Goal: Task Accomplishment & Management: Complete application form

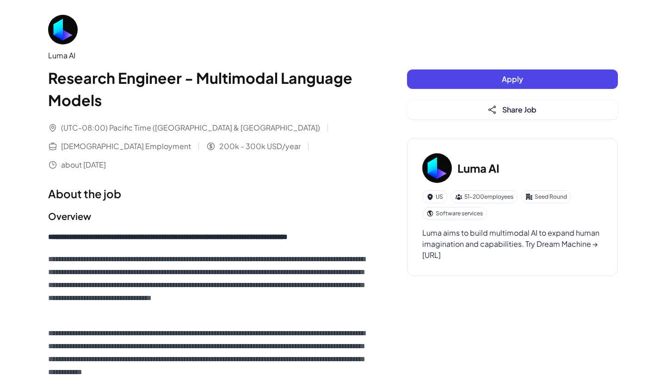
click at [441, 77] on button "Apply" at bounding box center [512, 78] width 211 height 19
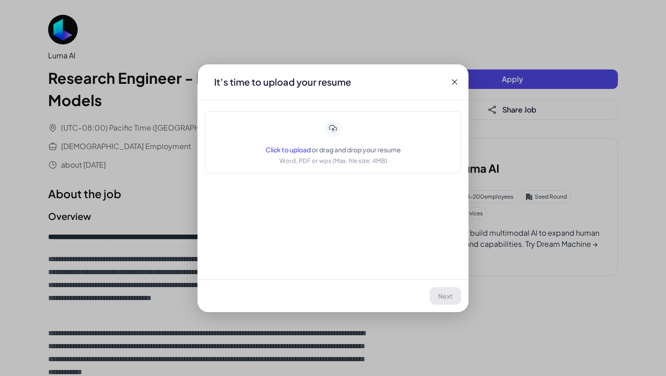
click at [302, 143] on div "Click to upload or drag and drop your resume Word, PDF or wps (Max. file size: …" at bounding box center [334, 142] width 136 height 46
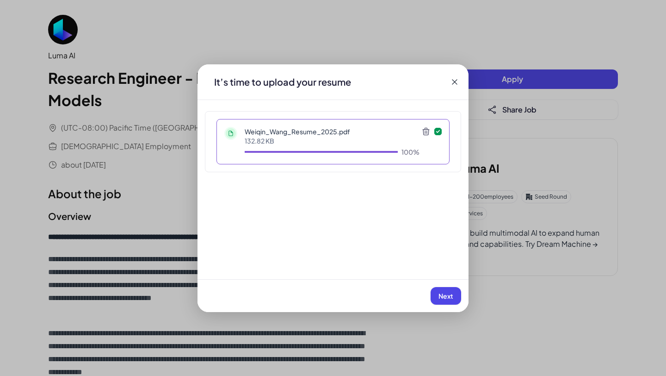
click at [458, 290] on button "Next" at bounding box center [446, 296] width 31 height 18
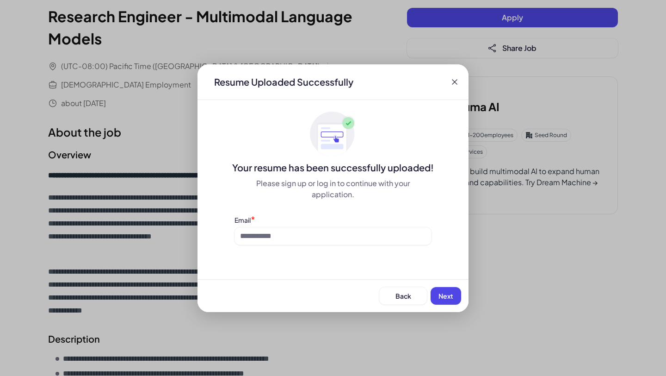
scroll to position [88, 0]
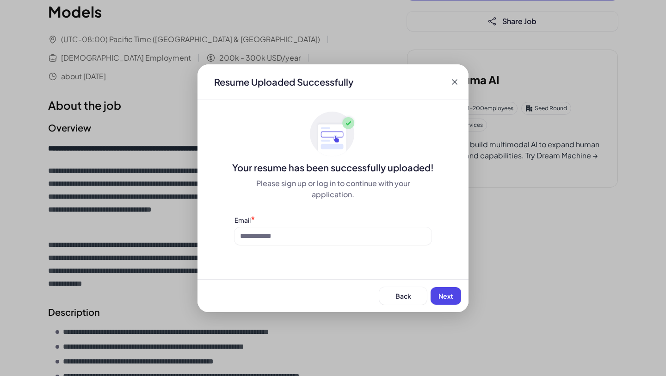
click at [397, 245] on div "Resume Uploaded Successfully Your resume has been successfully uploaded! Please…" at bounding box center [333, 188] width 271 height 248
click at [391, 239] on input at bounding box center [333, 236] width 197 height 18
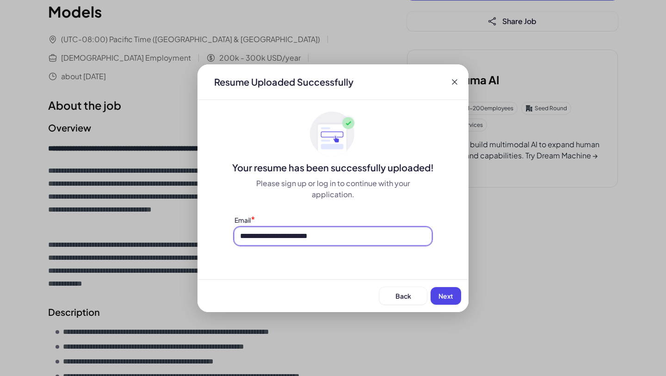
type input "**********"
click at [440, 297] on span "Next" at bounding box center [446, 296] width 15 height 8
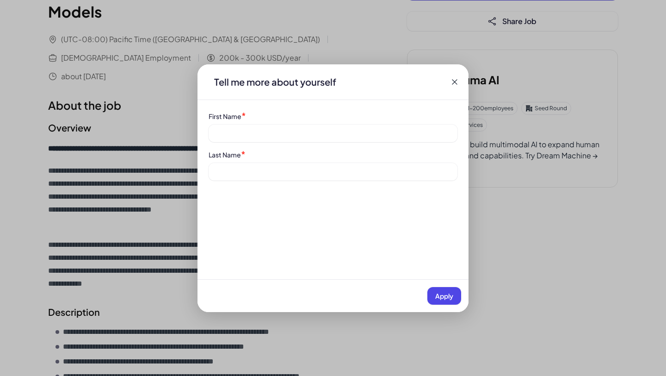
click at [386, 146] on div "First Name * Last Name *" at bounding box center [333, 145] width 271 height 69
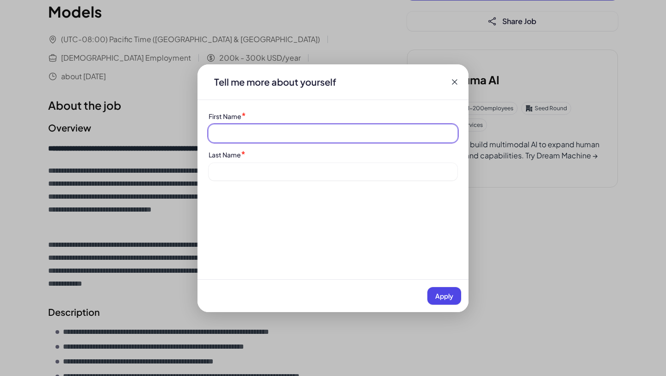
click at [375, 139] on input at bounding box center [333, 133] width 249 height 18
type input "******"
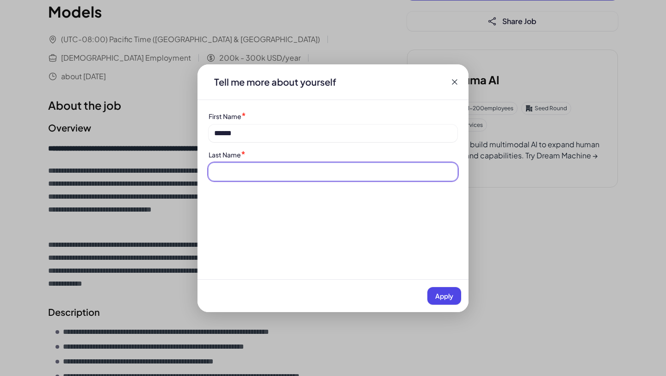
click at [362, 170] on input at bounding box center [333, 172] width 249 height 18
type input "****"
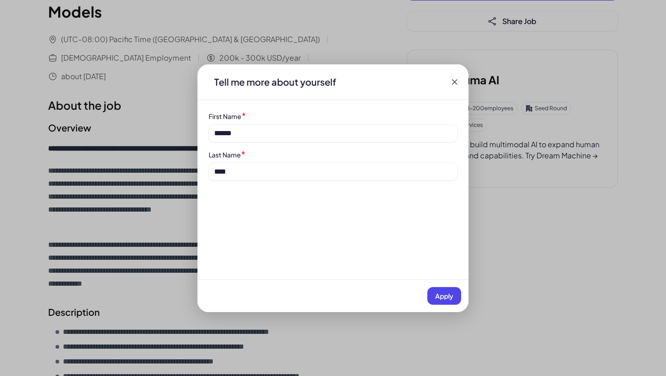
click at [435, 294] on span "Apply" at bounding box center [444, 296] width 18 height 8
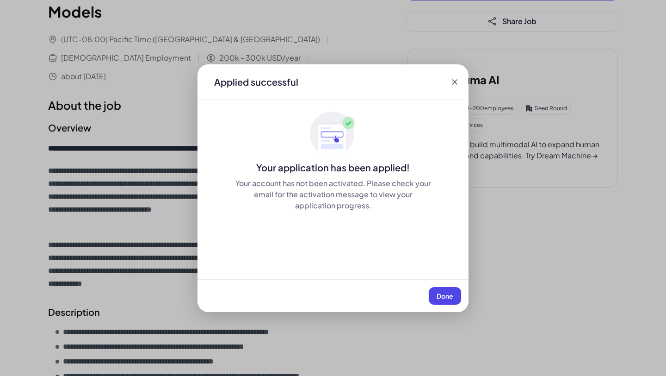
click at [435, 294] on button "Done" at bounding box center [445, 296] width 32 height 18
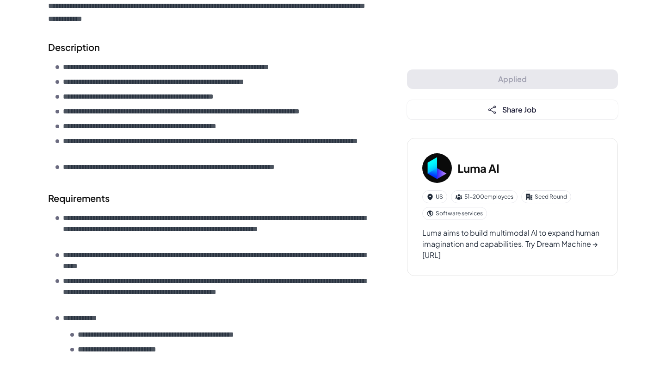
scroll to position [0, 0]
